Goal: Task Accomplishment & Management: Manage account settings

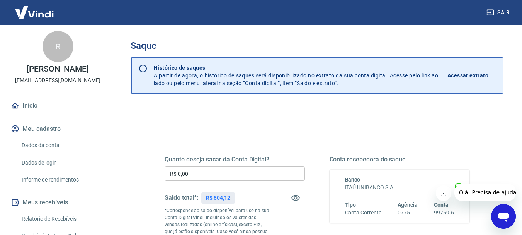
click at [220, 177] on input "R$ 0,00" at bounding box center [235, 173] width 140 height 14
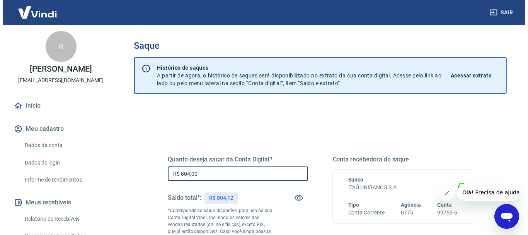
scroll to position [155, 0]
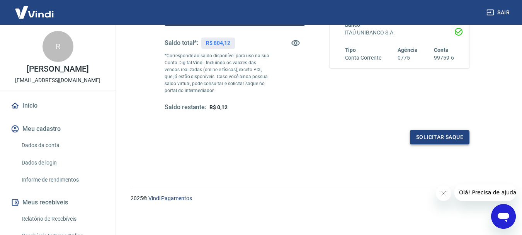
type input "R$ 804,00"
click at [428, 136] on button "Solicitar saque" at bounding box center [440, 137] width 60 height 14
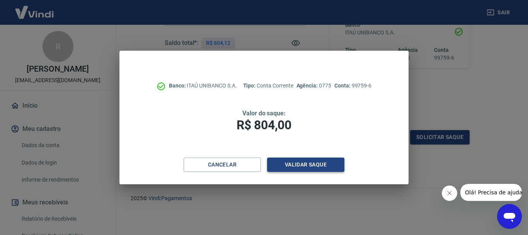
click at [308, 165] on button "Validar saque" at bounding box center [305, 164] width 77 height 14
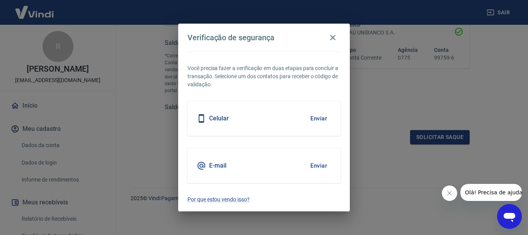
click at [320, 162] on button "Enviar" at bounding box center [318, 165] width 25 height 16
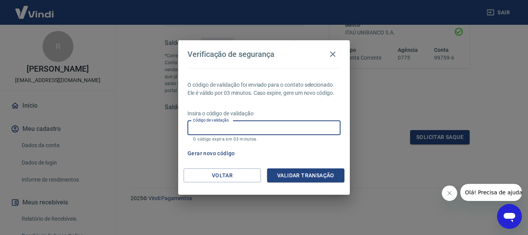
click at [260, 130] on input "Código de validação" at bounding box center [263, 128] width 153 height 14
type input "433967"
click at [310, 174] on button "Validar transação" at bounding box center [305, 175] width 77 height 14
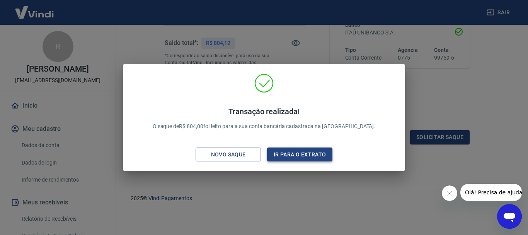
click at [313, 157] on button "Ir para o extrato" at bounding box center [299, 154] width 65 height 14
